Goal: Information Seeking & Learning: Learn about a topic

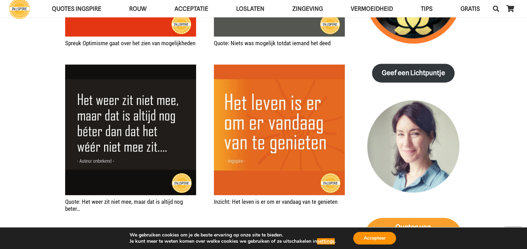
scroll to position [975, 0]
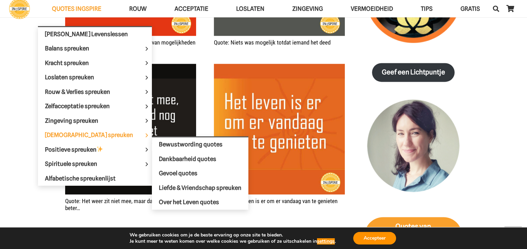
click at [141, 132] on span "Mooiste spreuken Menu" at bounding box center [146, 135] width 10 height 14
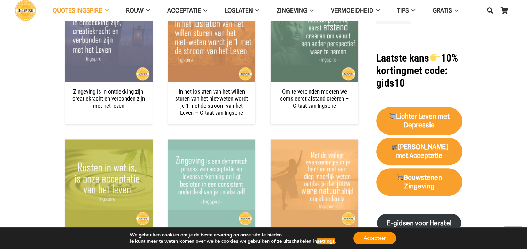
scroll to position [662, 0]
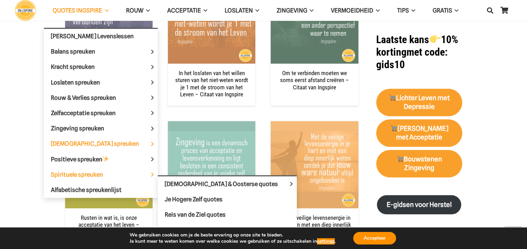
click at [147, 171] on span "Spirituele spreuken Menu" at bounding box center [152, 174] width 11 height 15
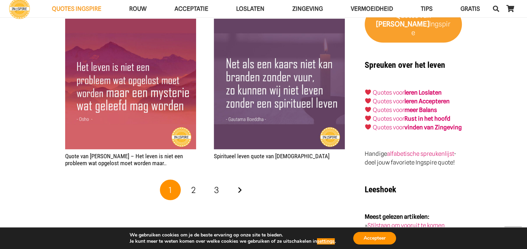
scroll to position [1254, 0]
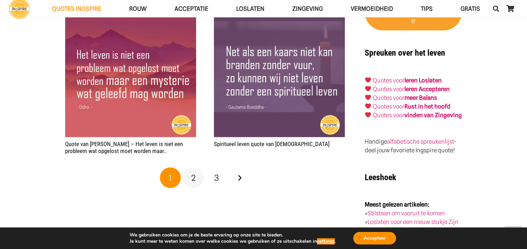
click at [192, 179] on span "2" at bounding box center [193, 178] width 5 height 10
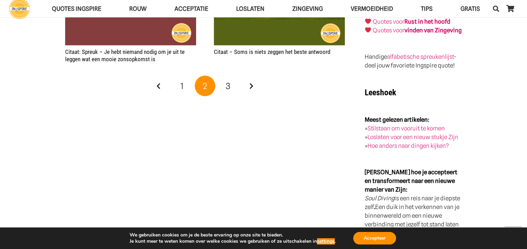
scroll to position [1358, 0]
